Goal: Obtain resource: Obtain resource

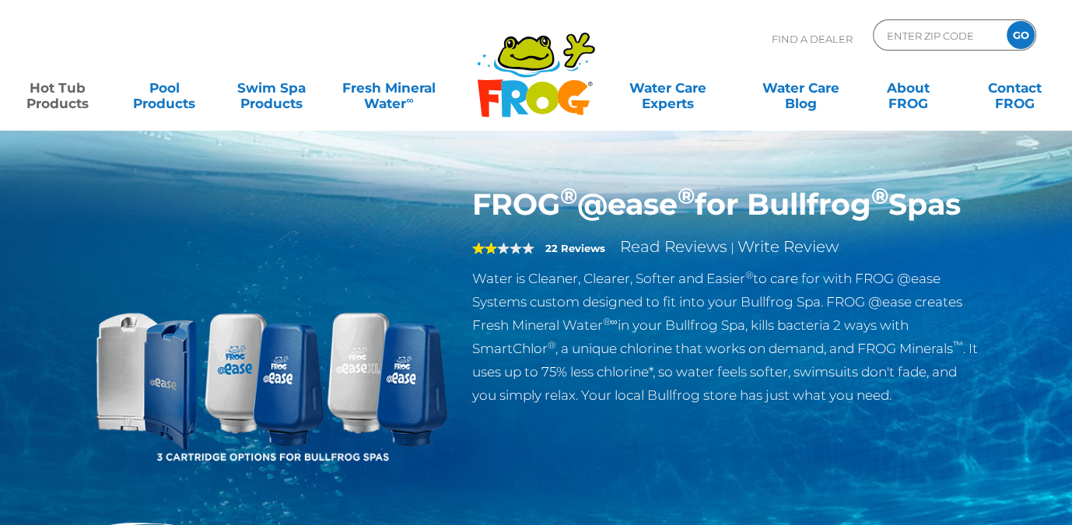
scroll to position [1, 0]
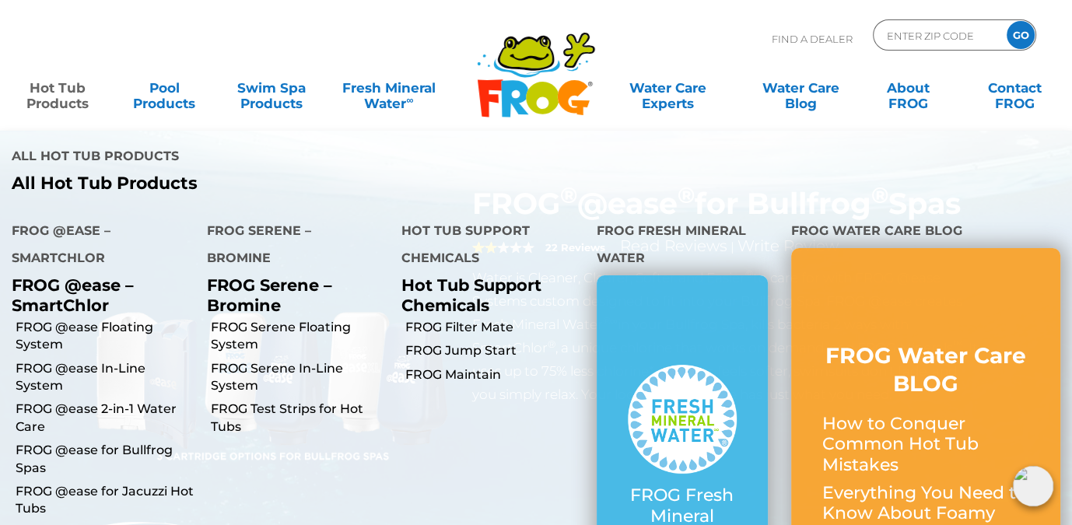
click at [63, 95] on link "Hot Tub Products" at bounding box center [57, 87] width 83 height 31
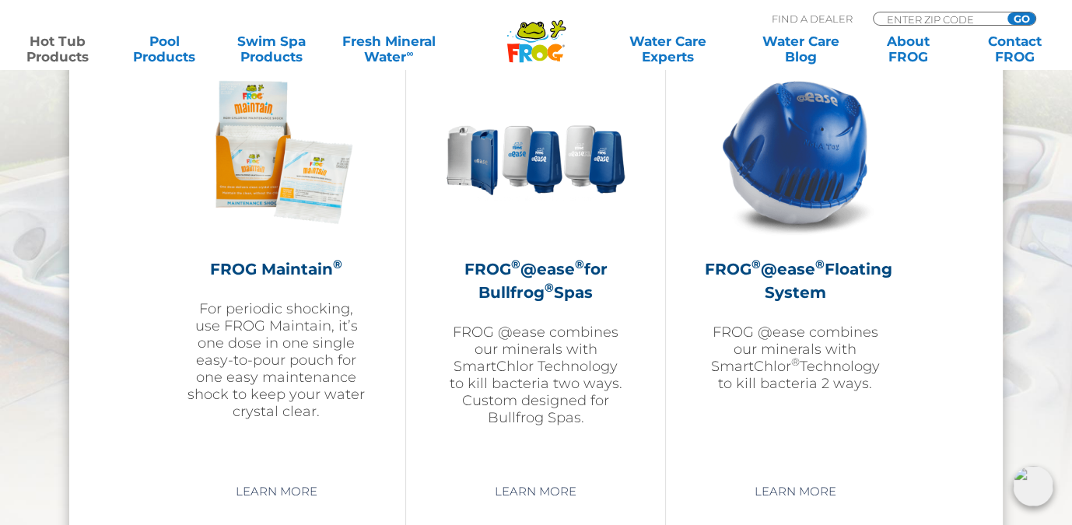
scroll to position [1793, 0]
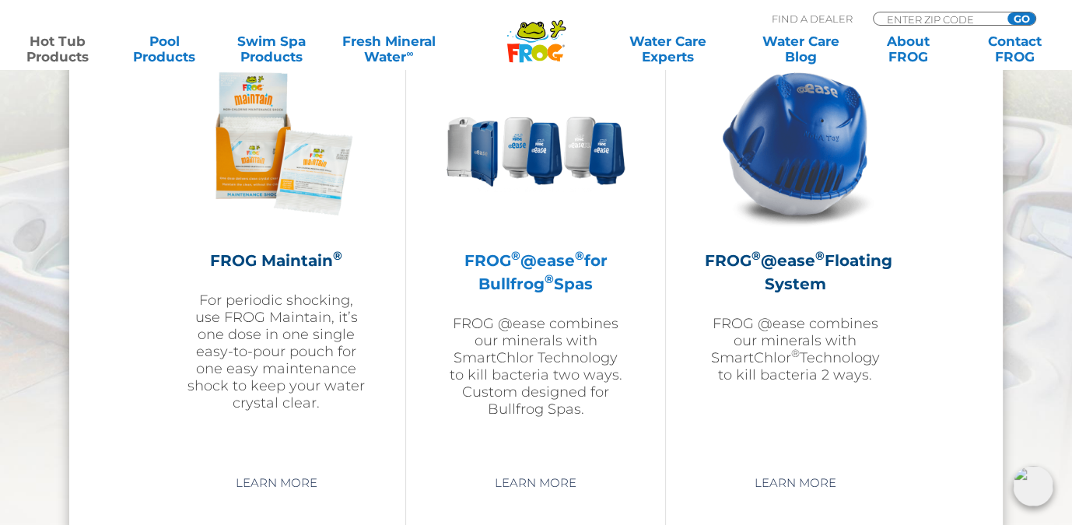
click at [516, 259] on sup "®" at bounding box center [514, 255] width 9 height 15
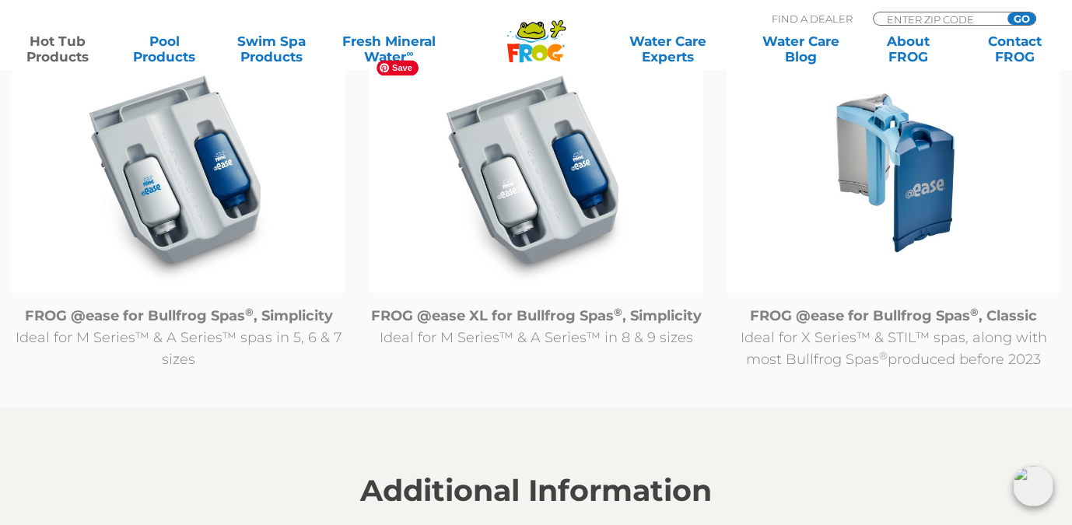
scroll to position [1658, 0]
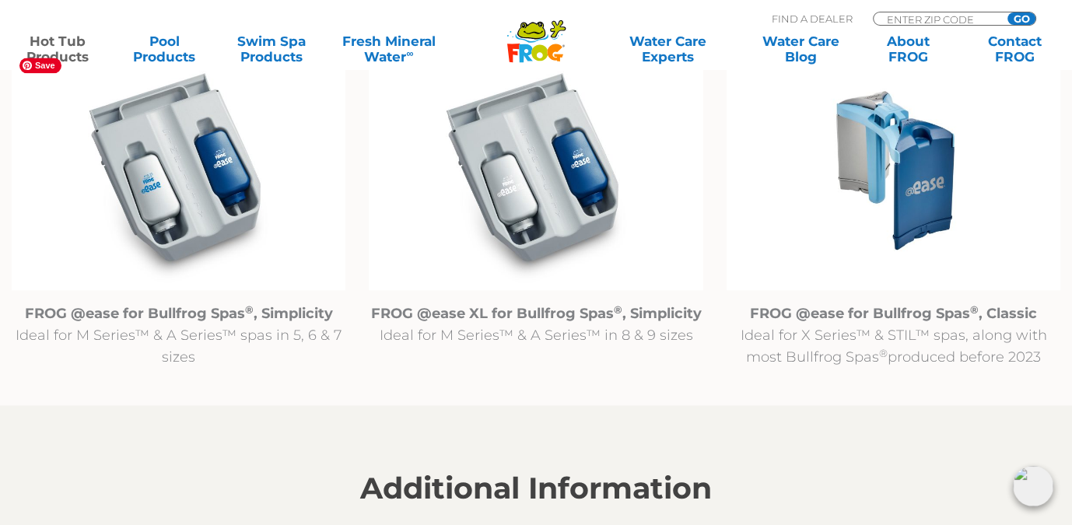
click at [230, 179] on img at bounding box center [179, 170] width 334 height 241
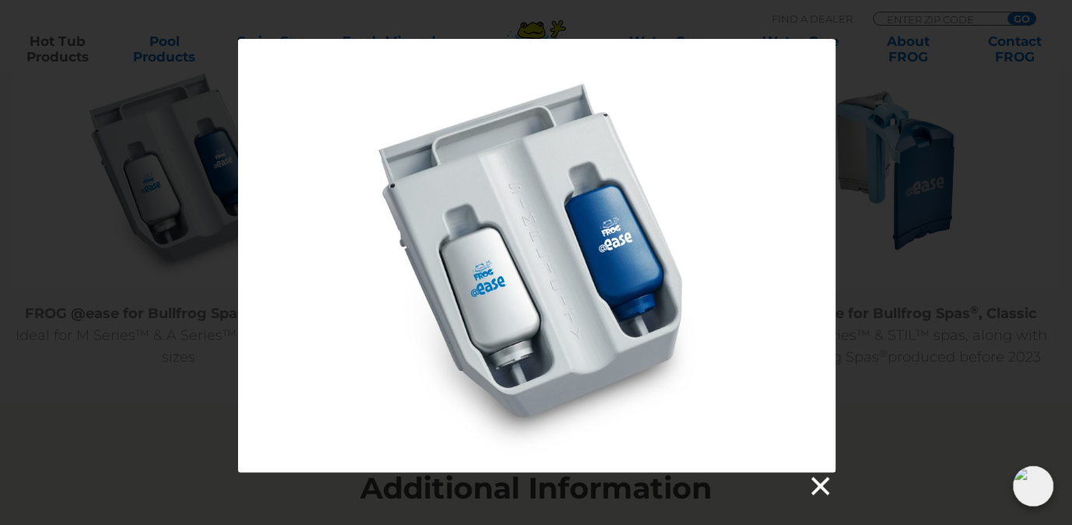
click at [824, 493] on link at bounding box center [819, 486] width 23 height 23
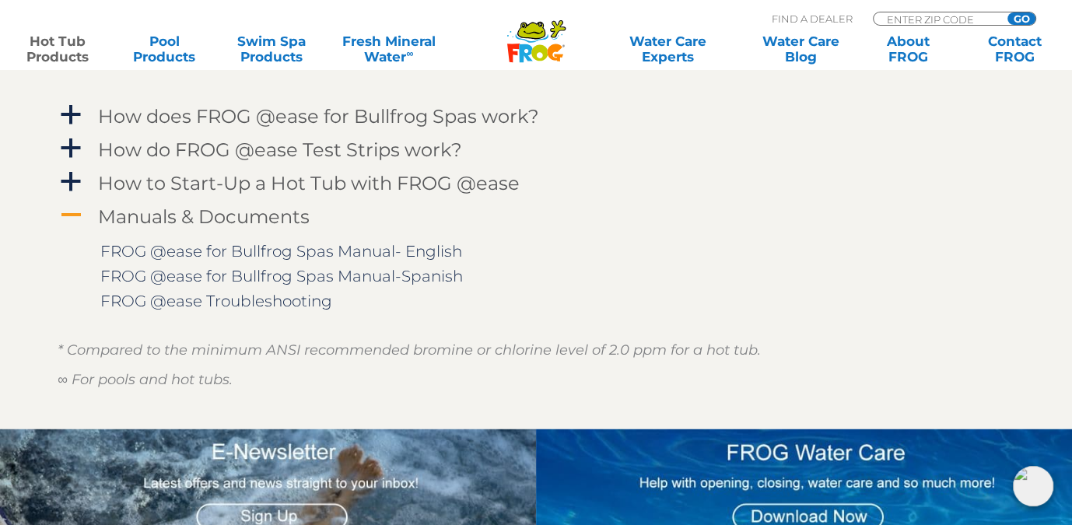
scroll to position [2096, 0]
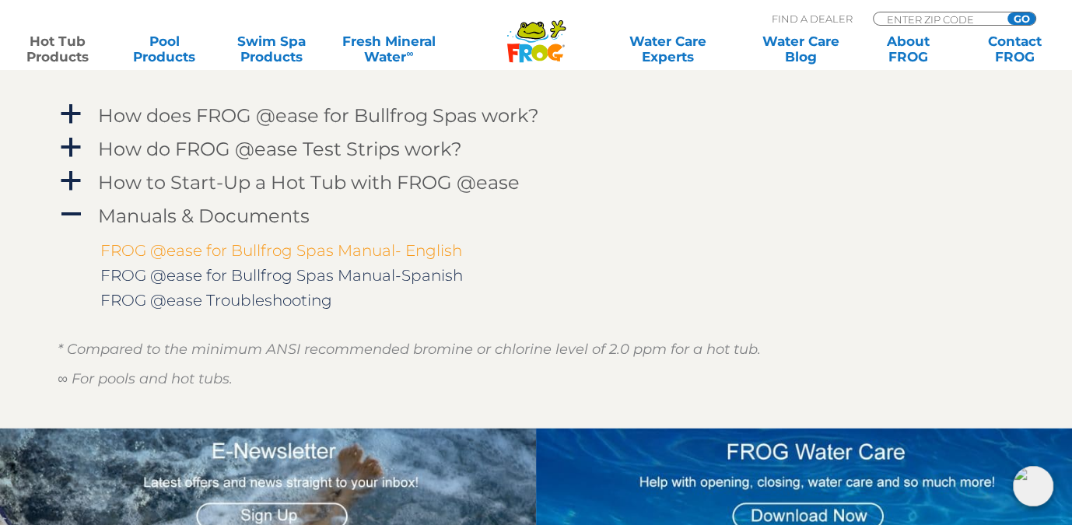
click at [349, 251] on link "FROG @ease for Bullfrog Spas Manual- English" at bounding box center [281, 250] width 362 height 19
